Goal: Book appointment/travel/reservation

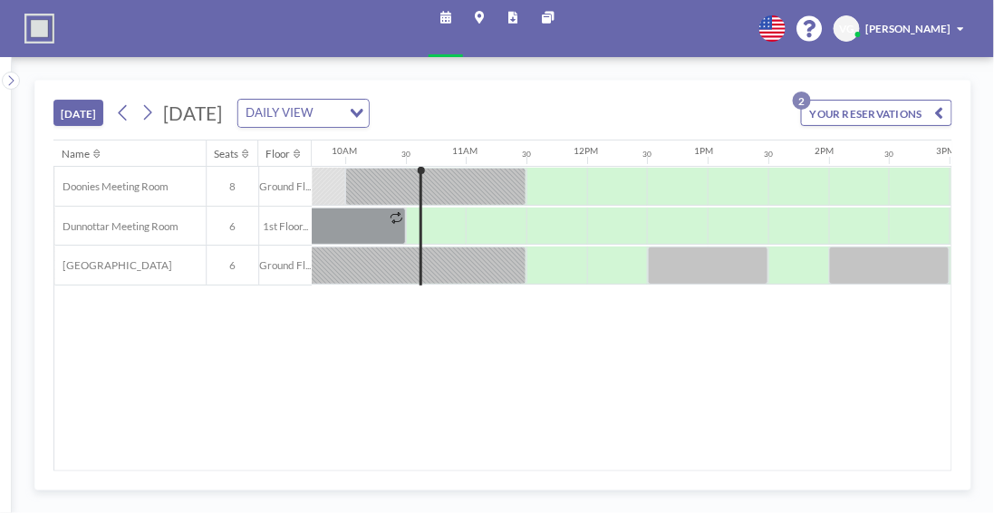
scroll to position [0, 1177]
click at [146, 103] on icon at bounding box center [147, 112] width 14 height 23
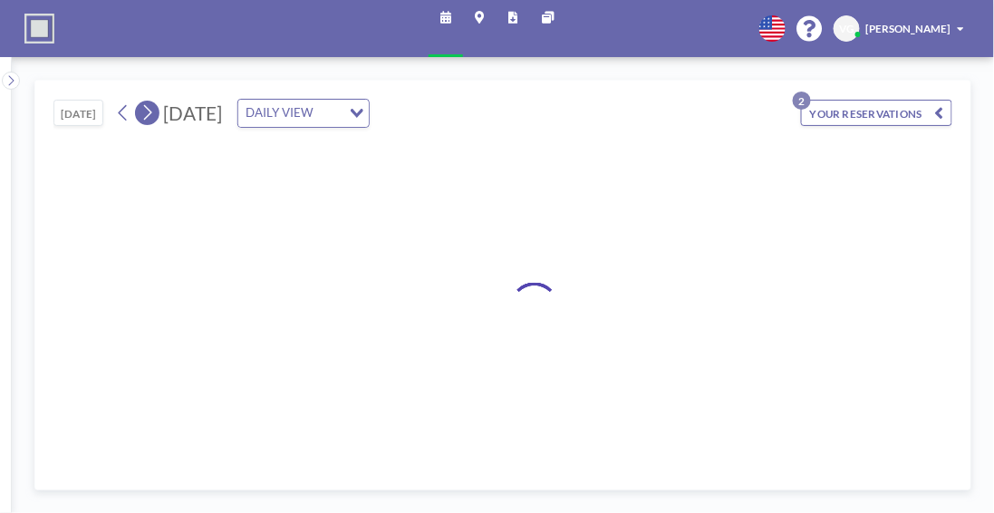
click at [146, 103] on icon at bounding box center [147, 112] width 14 height 23
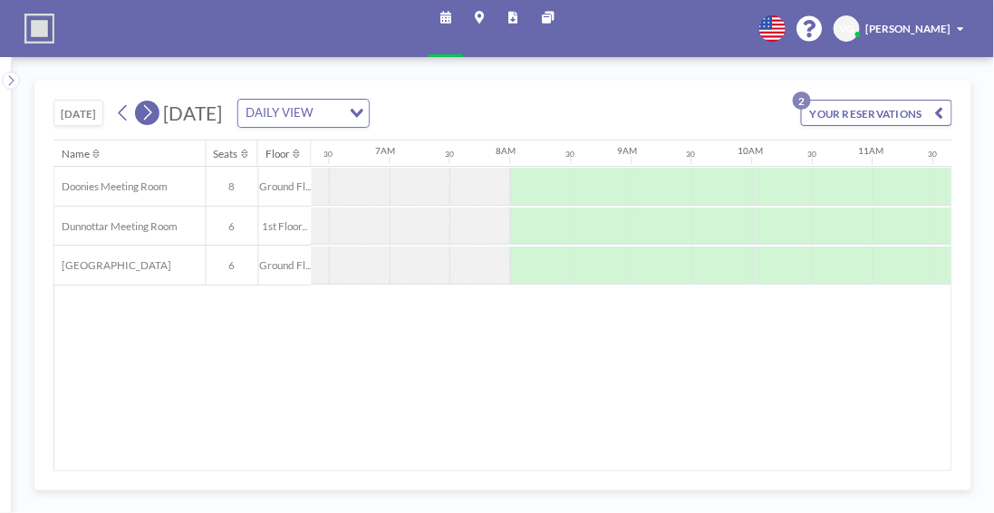
scroll to position [0, 847]
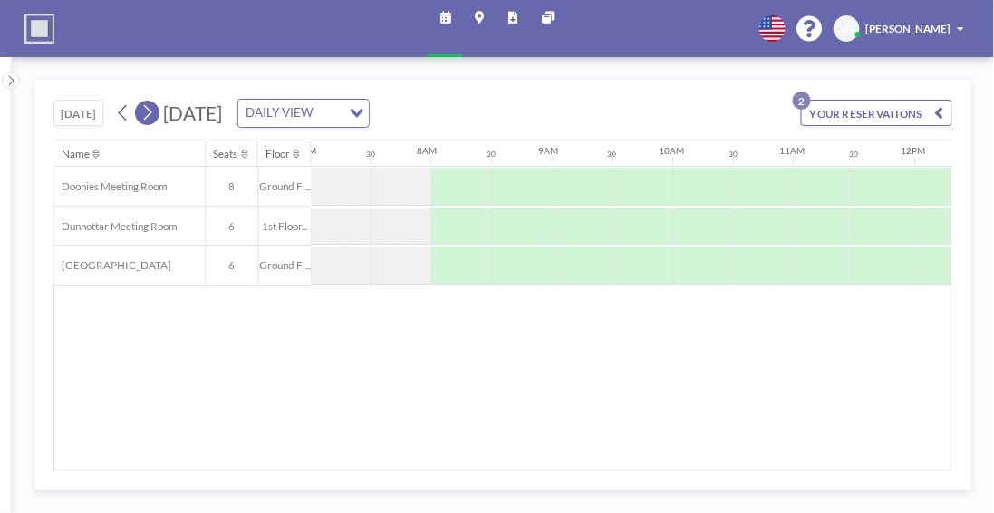
click at [146, 103] on icon at bounding box center [147, 112] width 14 height 23
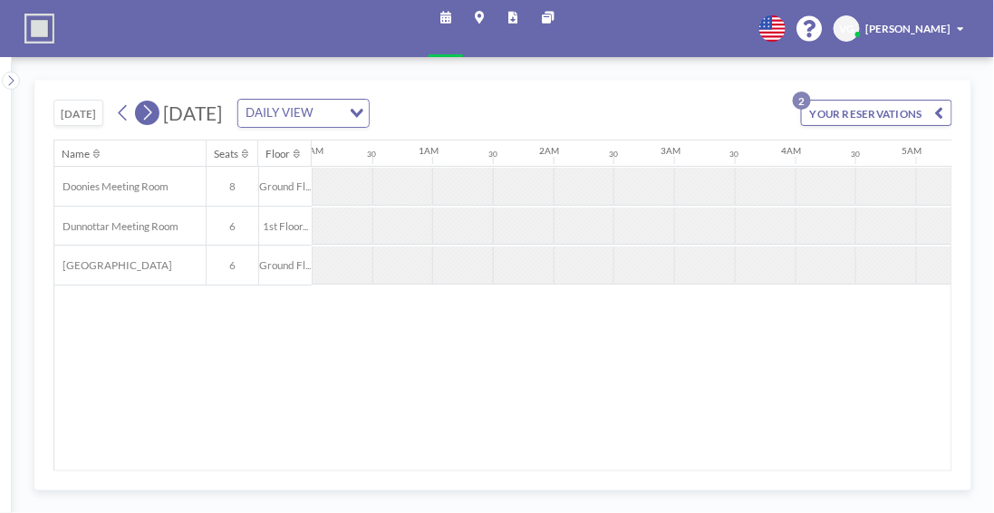
click at [146, 103] on icon at bounding box center [147, 112] width 14 height 23
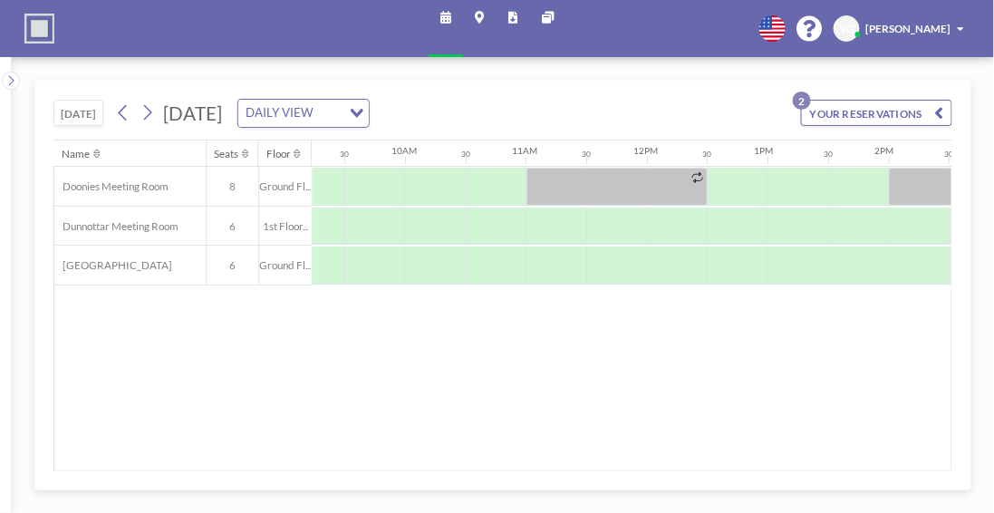
scroll to position [0, 1117]
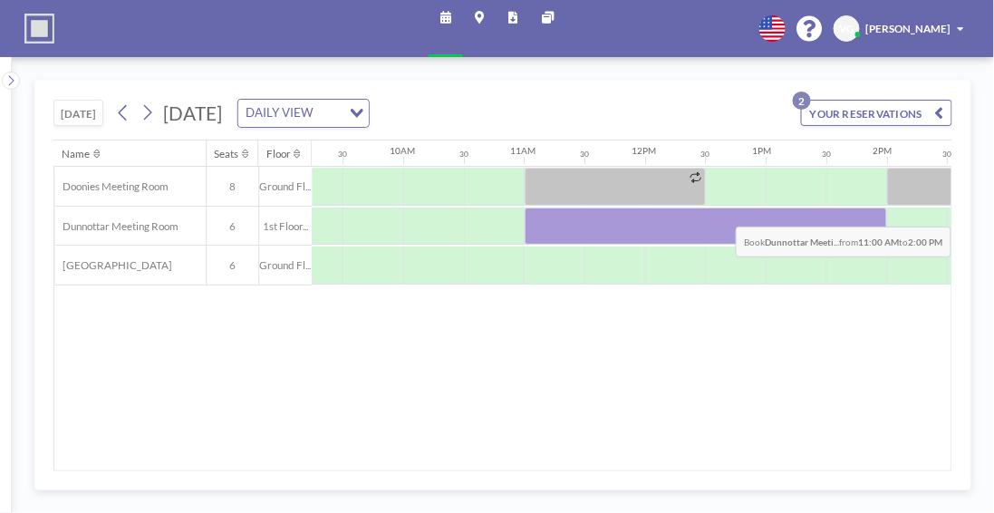
drag, startPoint x: 538, startPoint y: 218, endPoint x: 885, endPoint y: 211, distance: 347.1
click at [885, 211] on div at bounding box center [706, 226] width 362 height 38
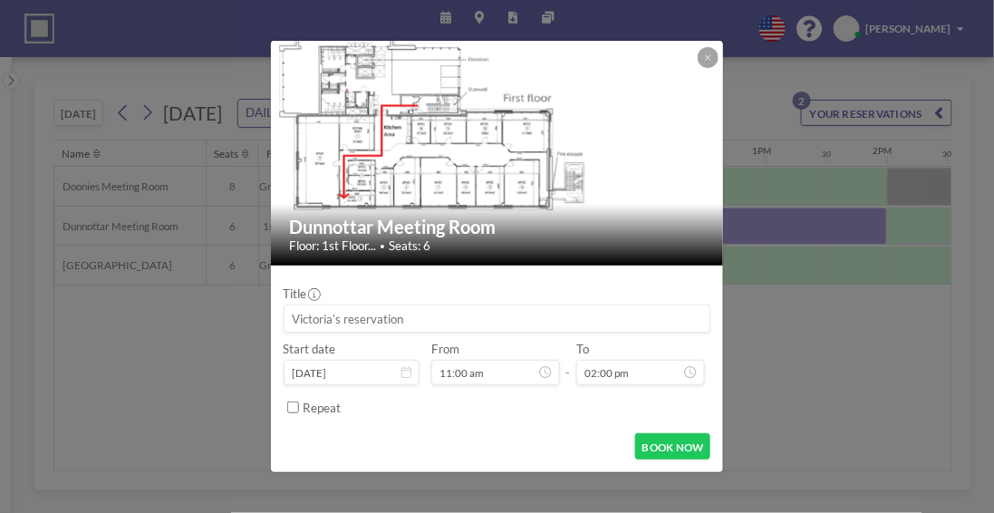
scroll to position [645, 0]
click at [661, 444] on button "BOOK NOW" at bounding box center [672, 446] width 75 height 26
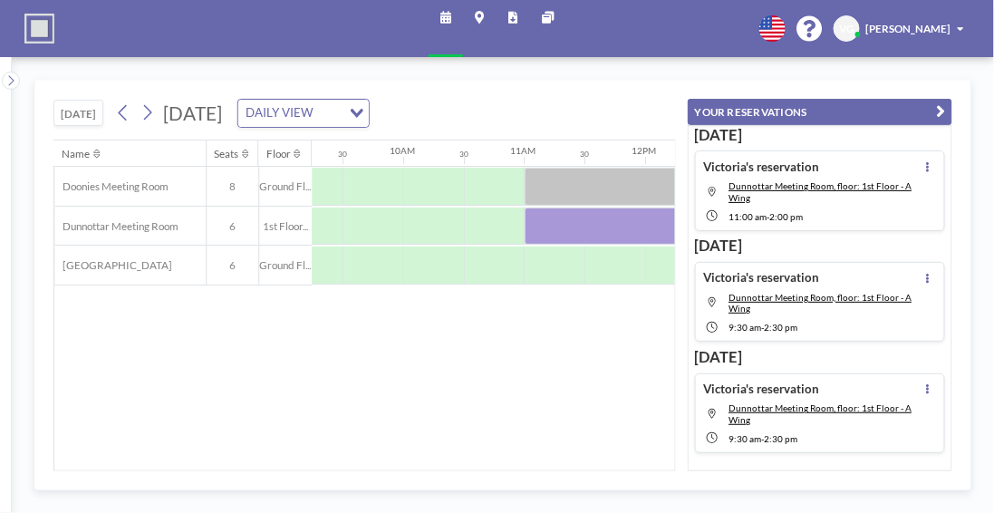
click at [623, 434] on div "Name Seats Floor 12AM 30 1AM 30 2AM 30 3AM 30 4AM 30 5AM 30 6AM 30 7AM 30 8AM 3…" at bounding box center [364, 305] width 620 height 330
